Goal: Transaction & Acquisition: Purchase product/service

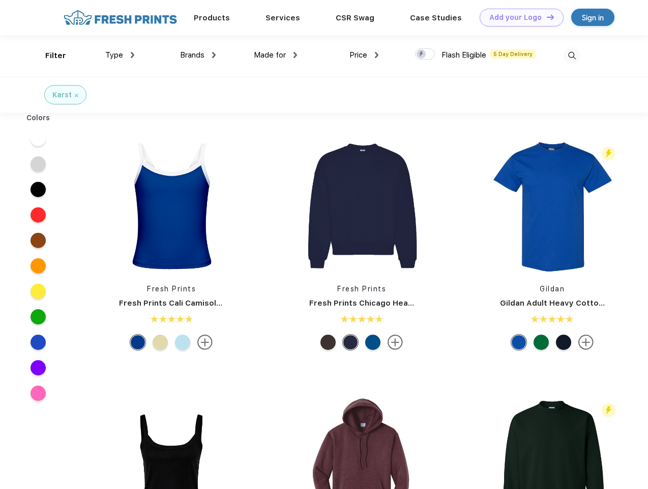
click at [518, 17] on link "Add your Logo Design Tool" at bounding box center [522, 18] width 84 height 18
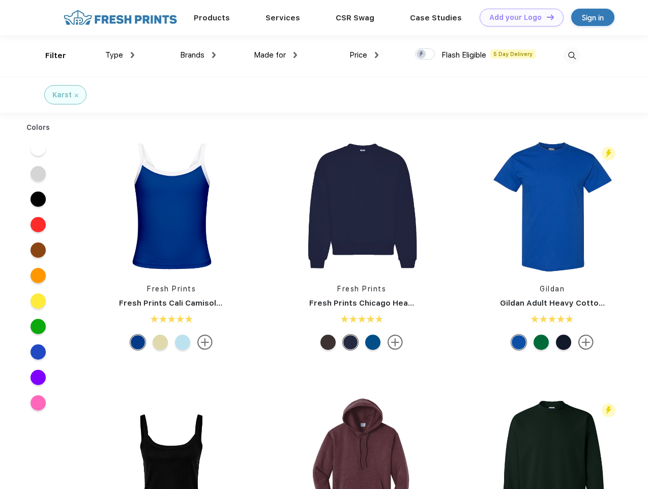
click at [0, 0] on div "Design Tool" at bounding box center [0, 0] width 0 height 0
click at [546, 17] on link "Add your Logo Design Tool" at bounding box center [522, 18] width 84 height 18
click at [49, 55] on div "Filter" at bounding box center [55, 56] width 21 height 12
click at [120, 55] on span "Type" at bounding box center [114, 54] width 18 height 9
click at [198, 55] on span "Brands" at bounding box center [192, 54] width 24 height 9
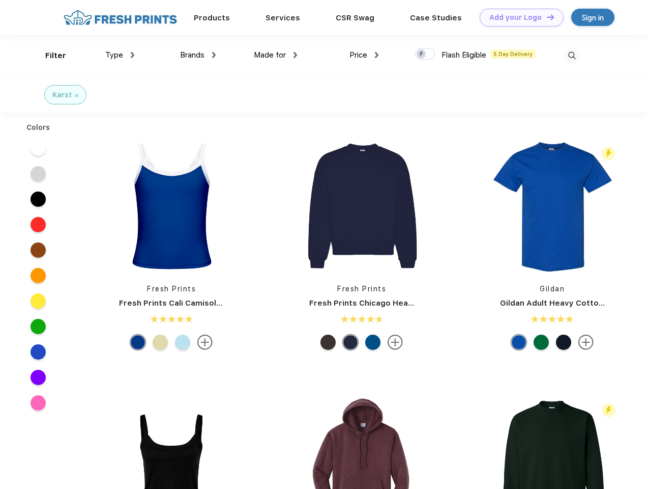
click at [276, 55] on span "Made for" at bounding box center [270, 54] width 32 height 9
click at [364, 55] on span "Price" at bounding box center [359, 54] width 18 height 9
click at [425, 54] on div at bounding box center [425, 53] width 20 height 11
click at [422, 54] on input "checkbox" at bounding box center [418, 51] width 7 height 7
click at [572, 55] on img at bounding box center [572, 55] width 17 height 17
